Goal: Task Accomplishment & Management: Use online tool/utility

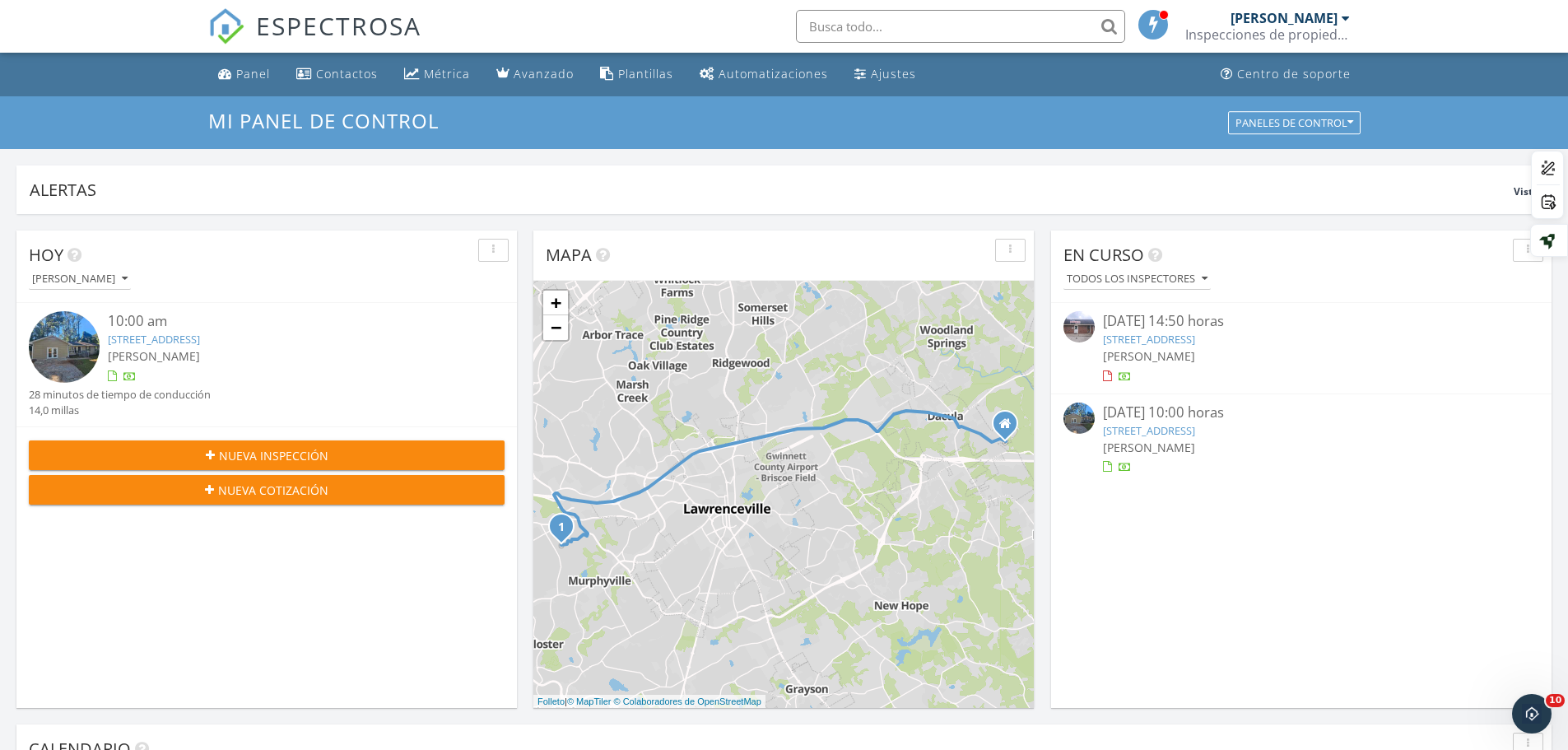
click at [1106, 467] on div at bounding box center [1108, 466] width 9 height 10
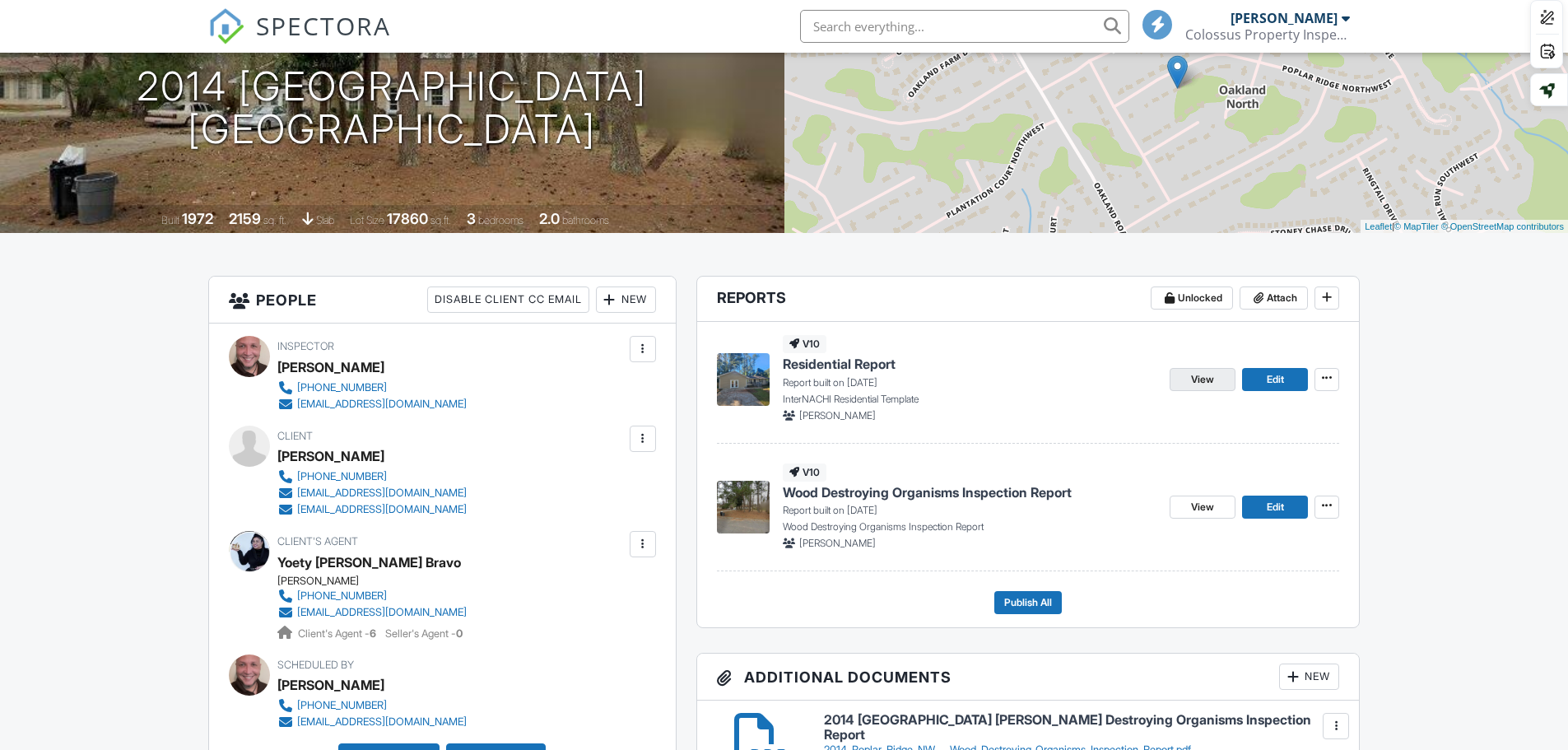
scroll to position [329, 0]
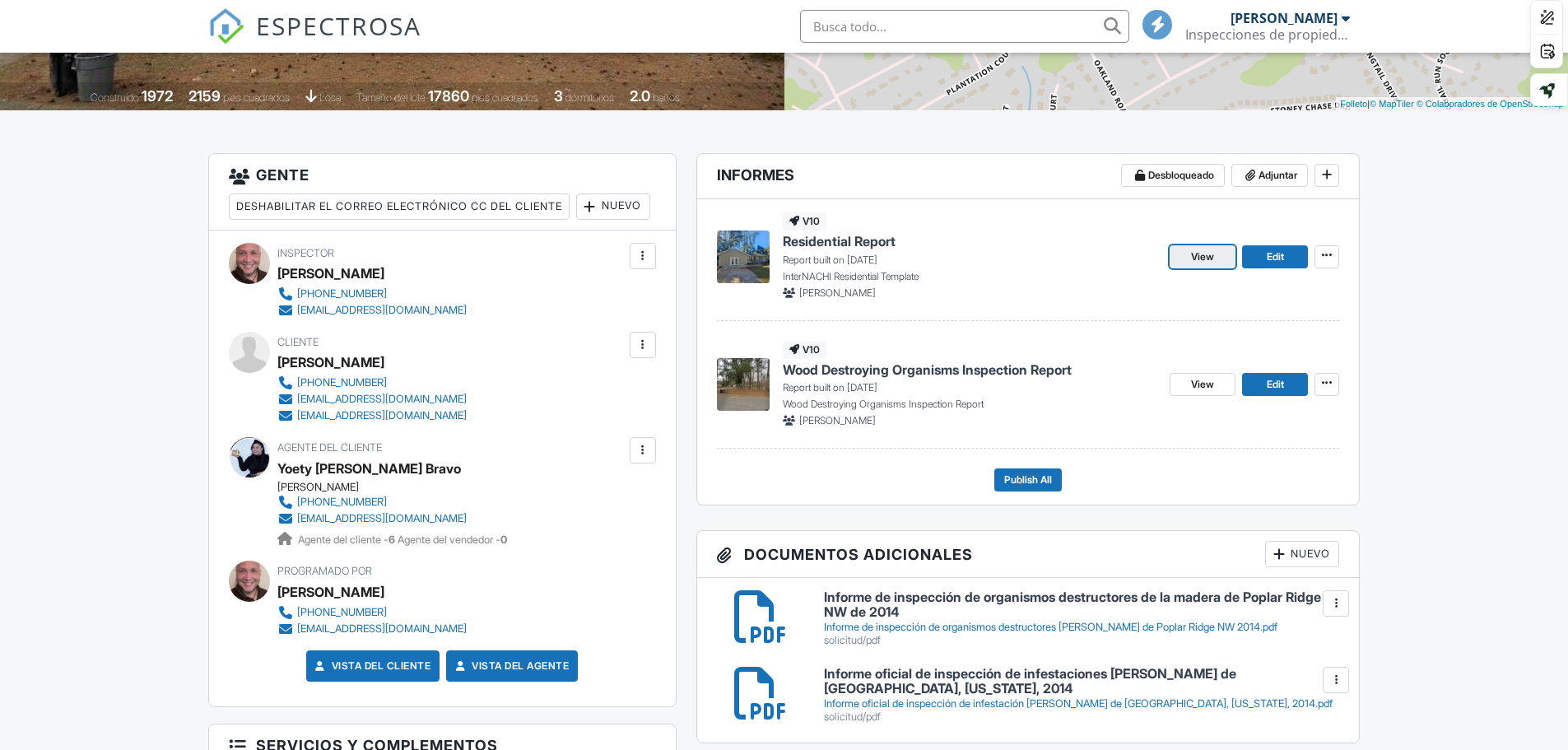
click at [1203, 254] on span "View" at bounding box center [1203, 256] width 23 height 16
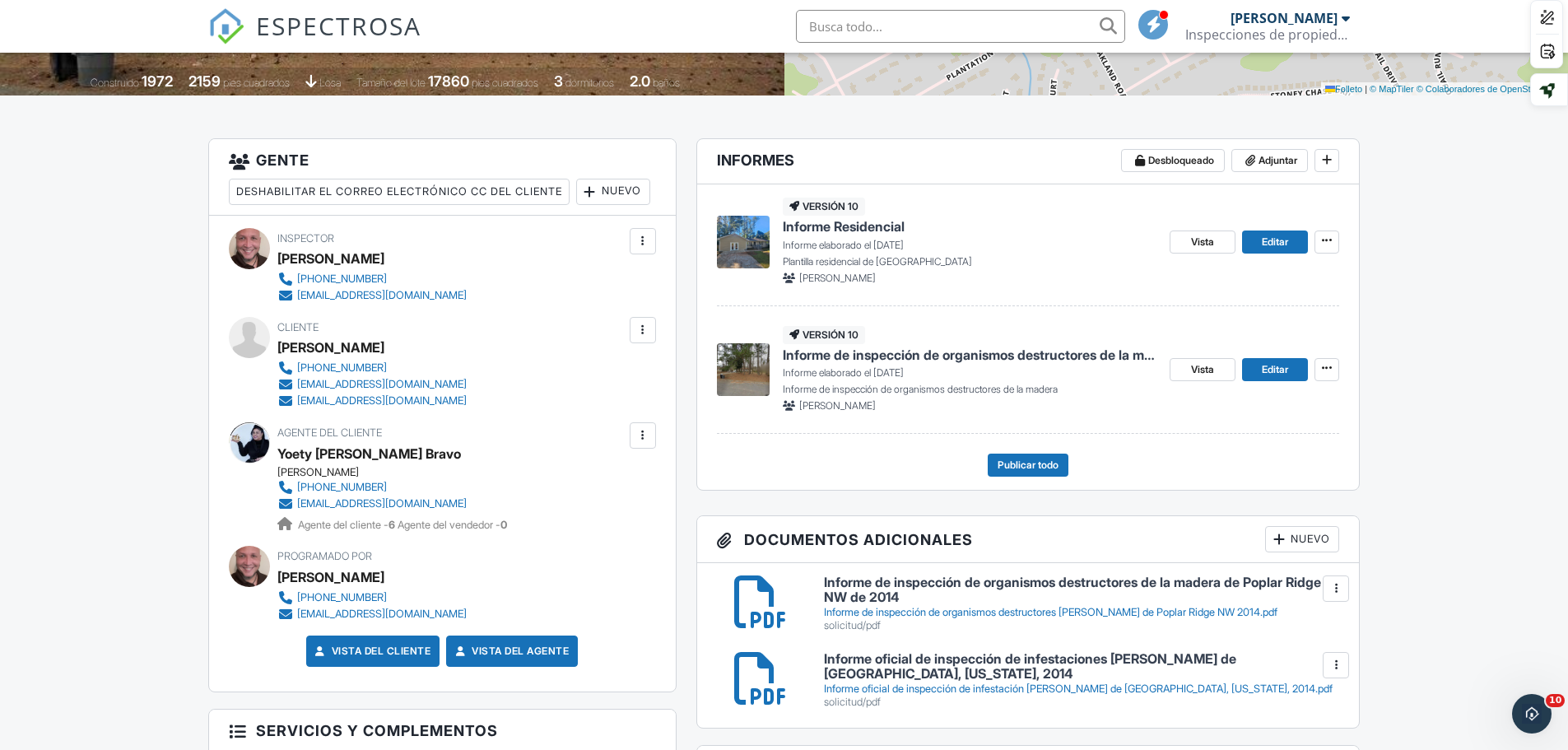
scroll to position [329, 0]
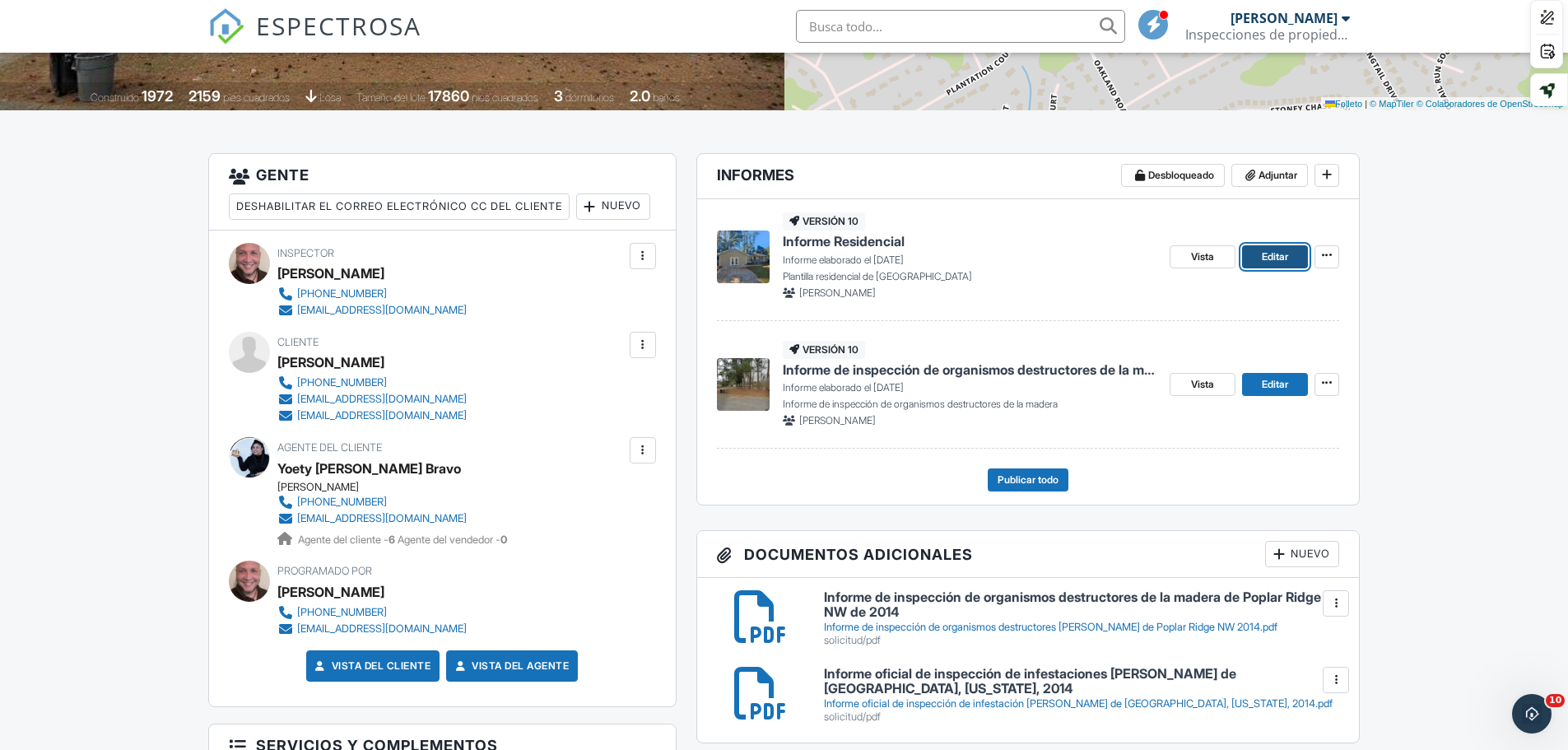
click at [1271, 252] on font "Editar" at bounding box center [1276, 256] width 27 height 12
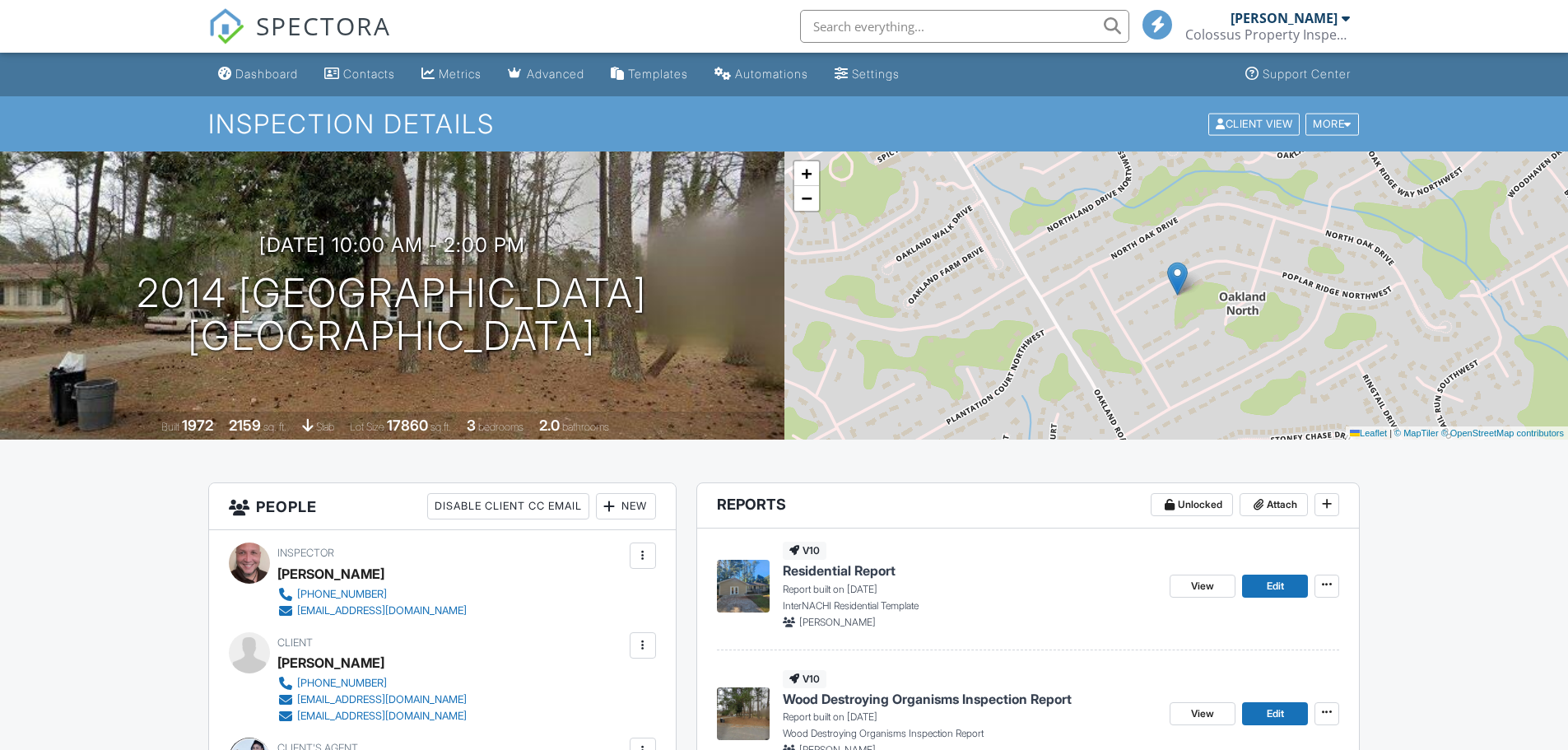
scroll to position [329, 0]
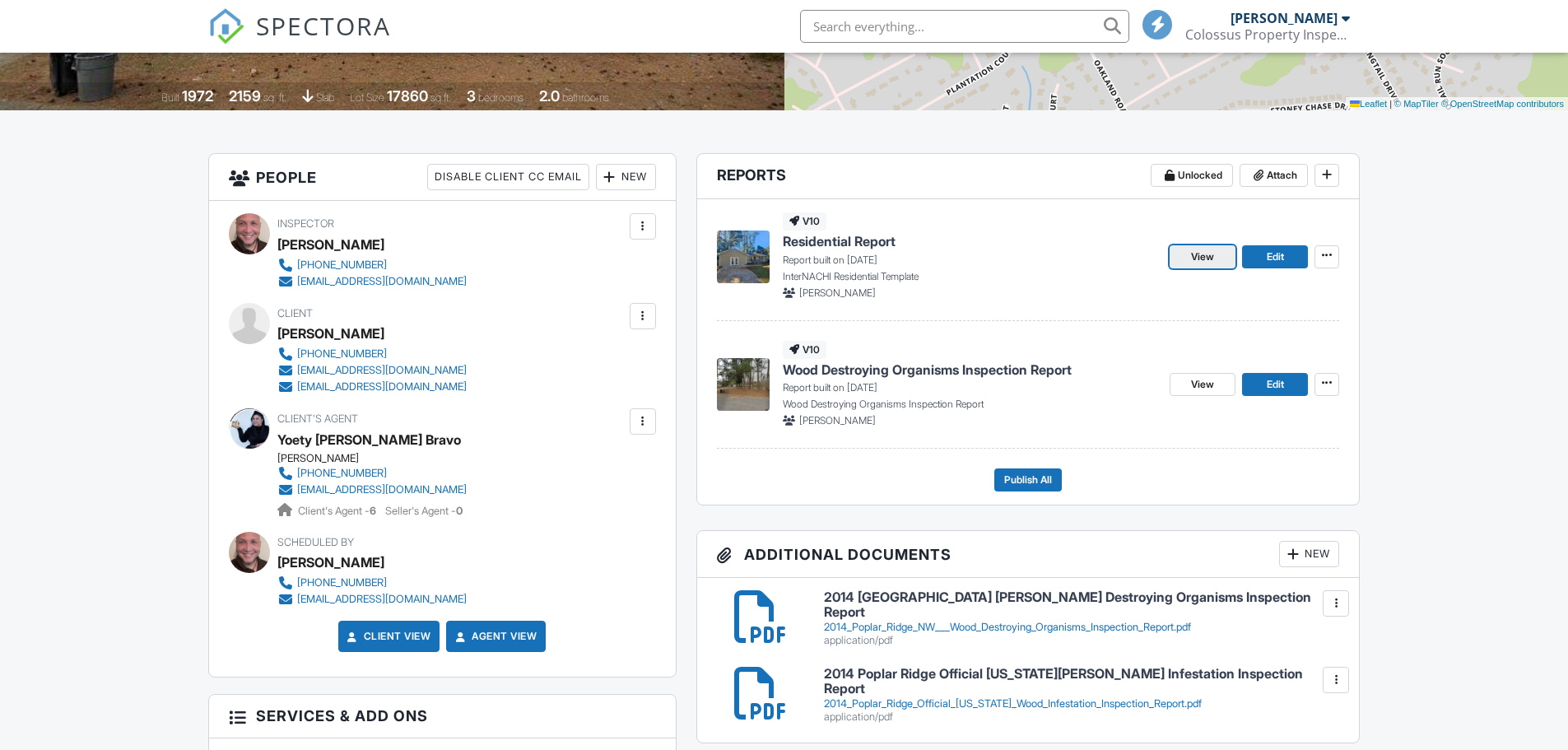
click at [1213, 253] on span "View" at bounding box center [1203, 256] width 23 height 16
